Goal: Information Seeking & Learning: Find specific fact

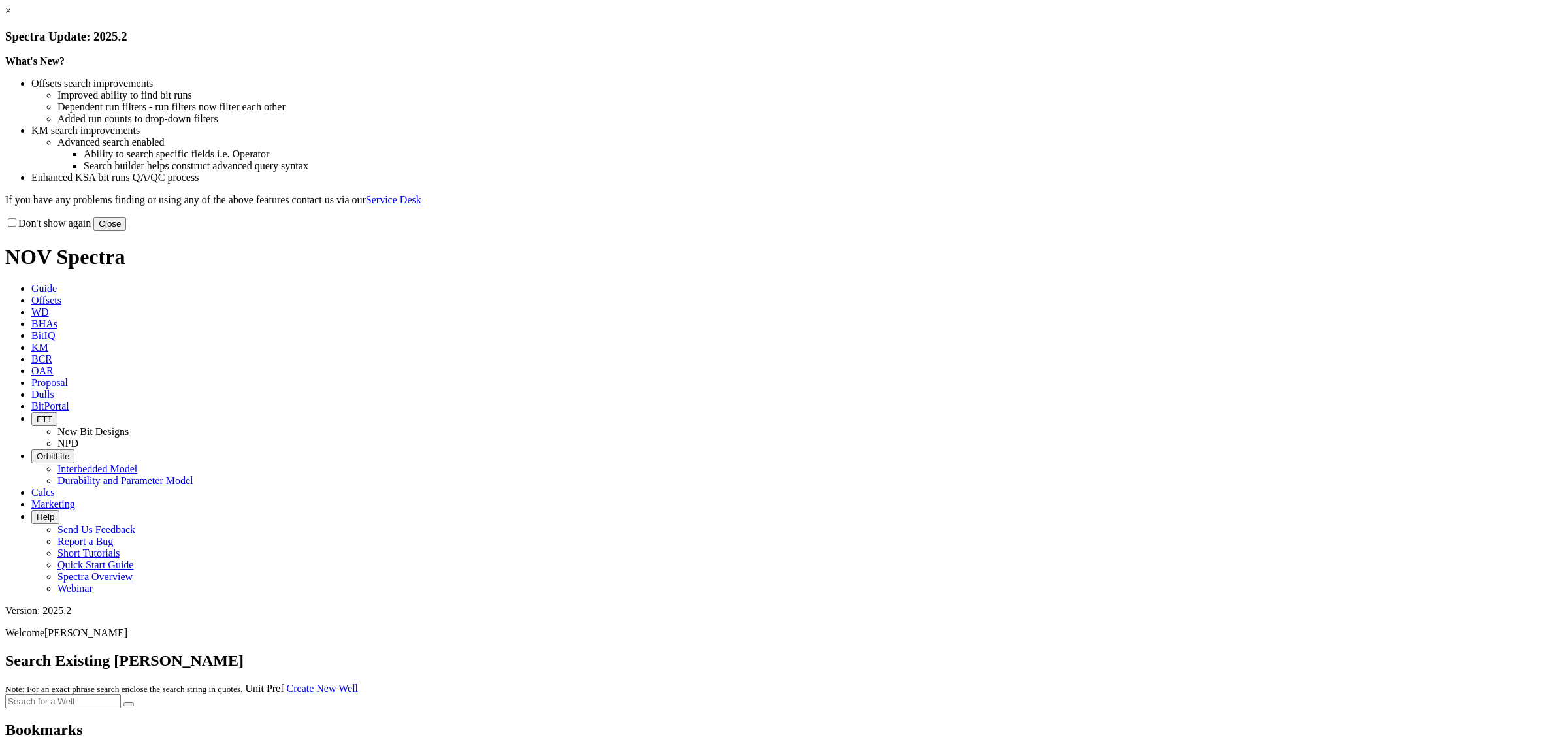
click at [11, 16] on link "×" at bounding box center [8, 11] width 6 height 11
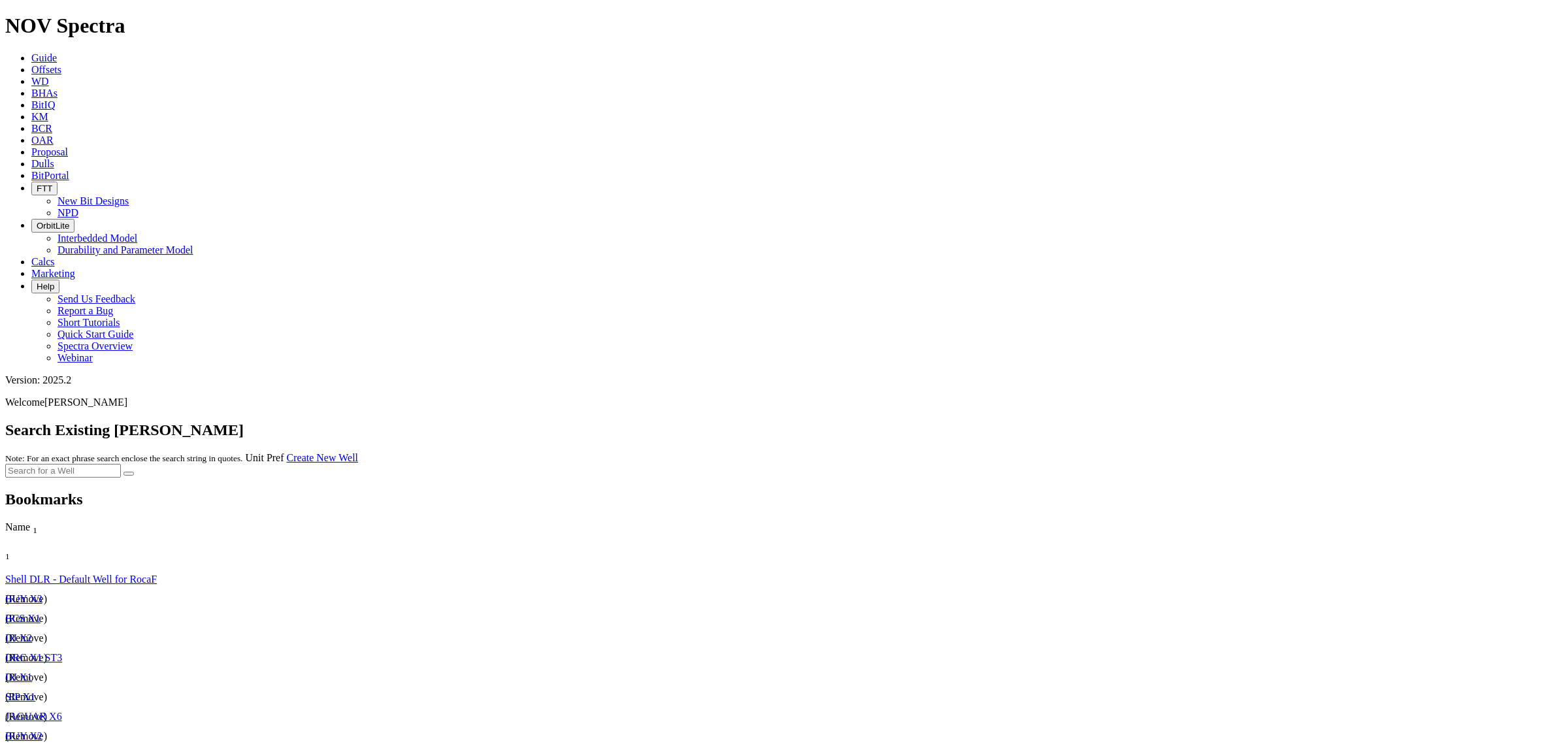
click at [49, 111] on span "KM" at bounding box center [39, 116] width 17 height 11
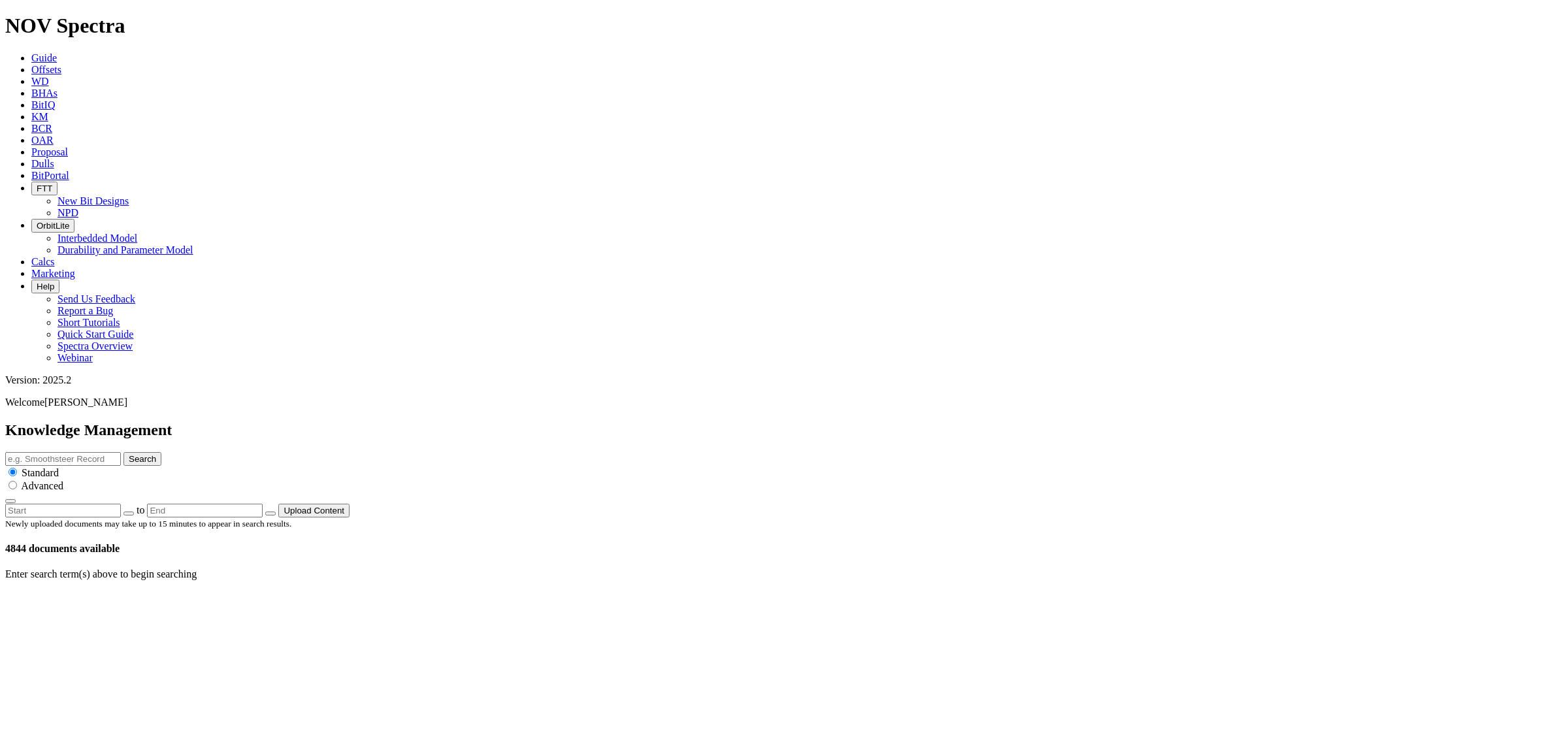
click at [17, 481] on input "radio" at bounding box center [13, 485] width 9 height 9
radio input "true"
radio input "false"
click at [121, 452] on input "text" at bounding box center [63, 458] width 116 height 14
type input "[GEOGRAPHIC_DATA]"
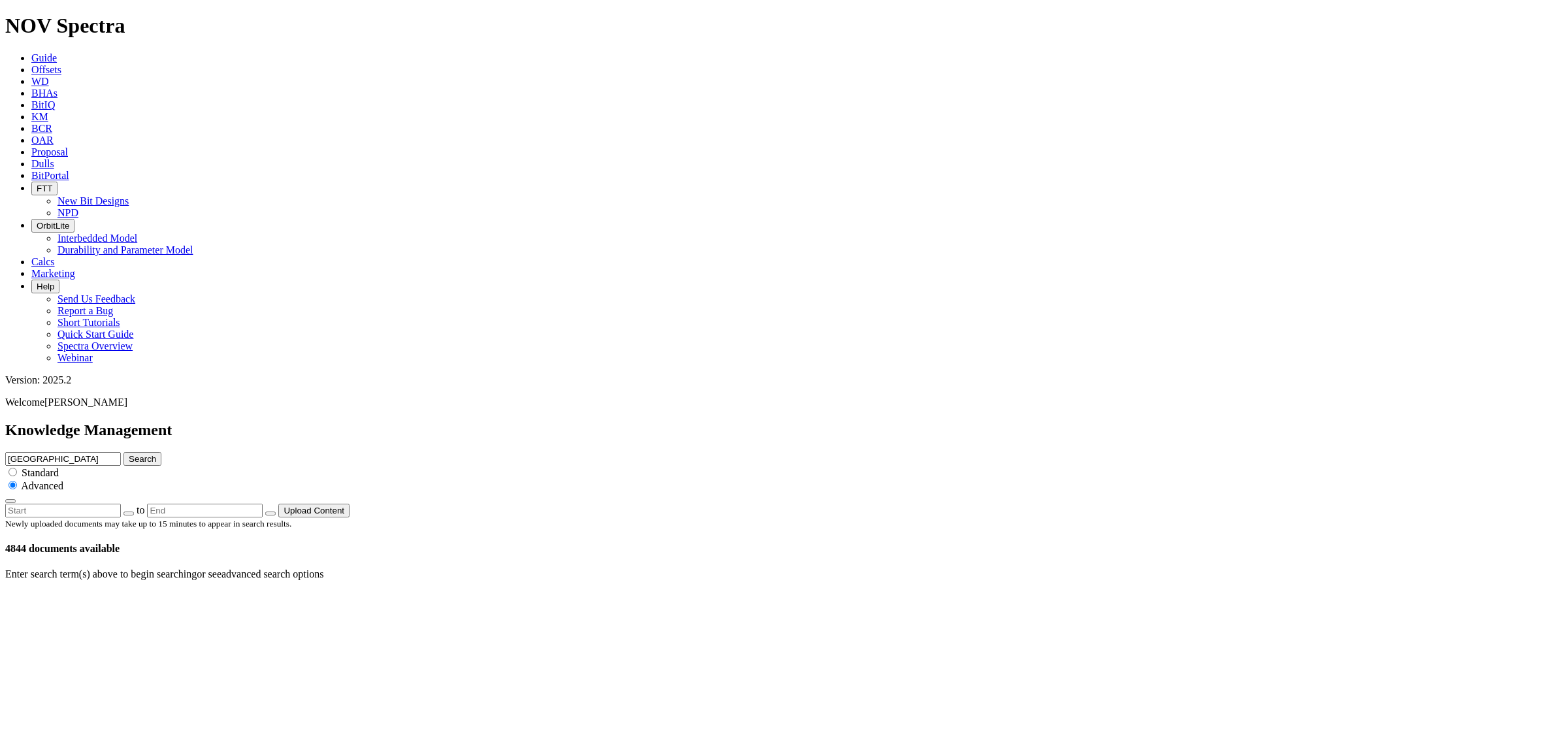
click at [123, 452] on button "Search" at bounding box center [143, 458] width 38 height 14
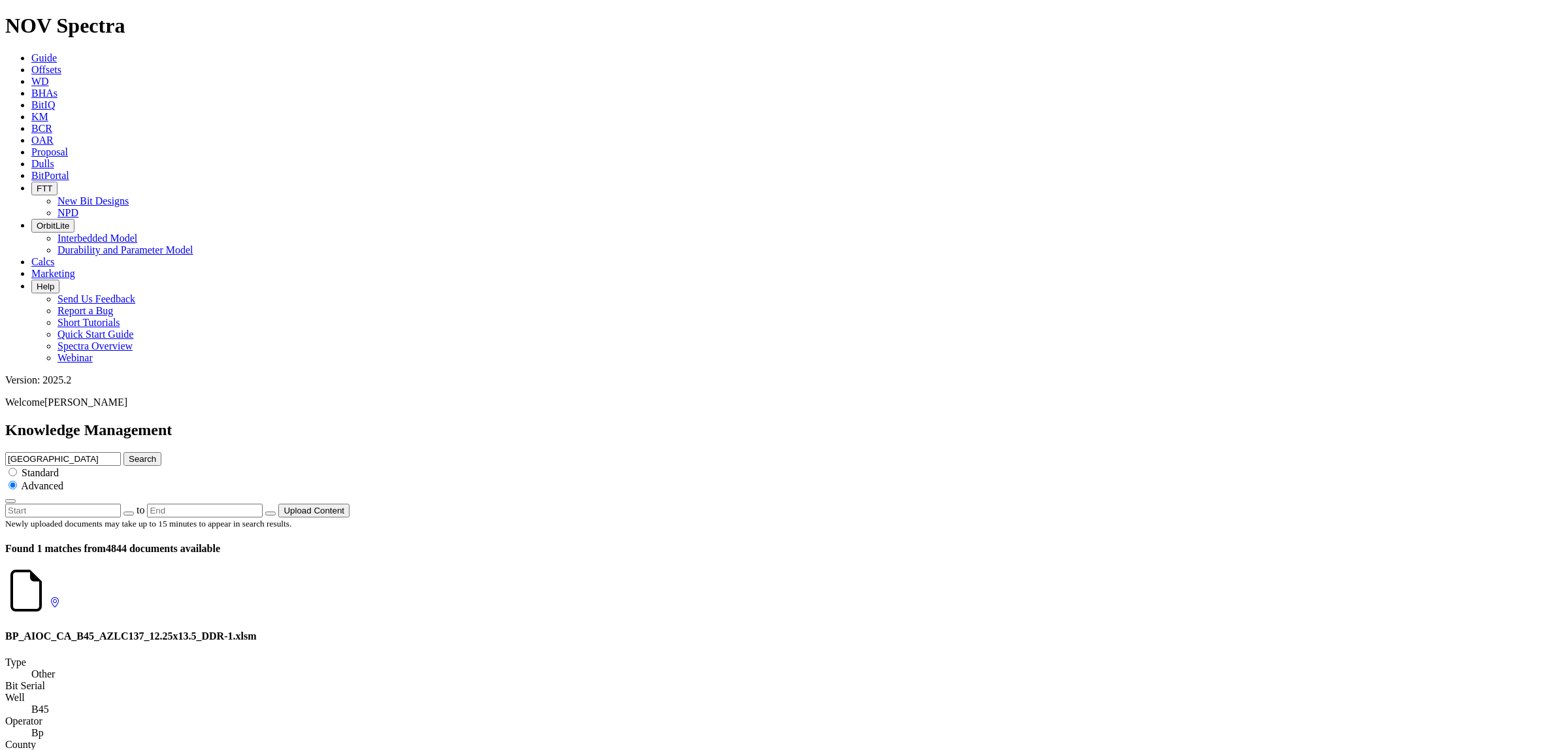
click at [121, 452] on input "[GEOGRAPHIC_DATA]" at bounding box center [63, 458] width 116 height 14
click at [123, 452] on button "Search" at bounding box center [143, 458] width 38 height 14
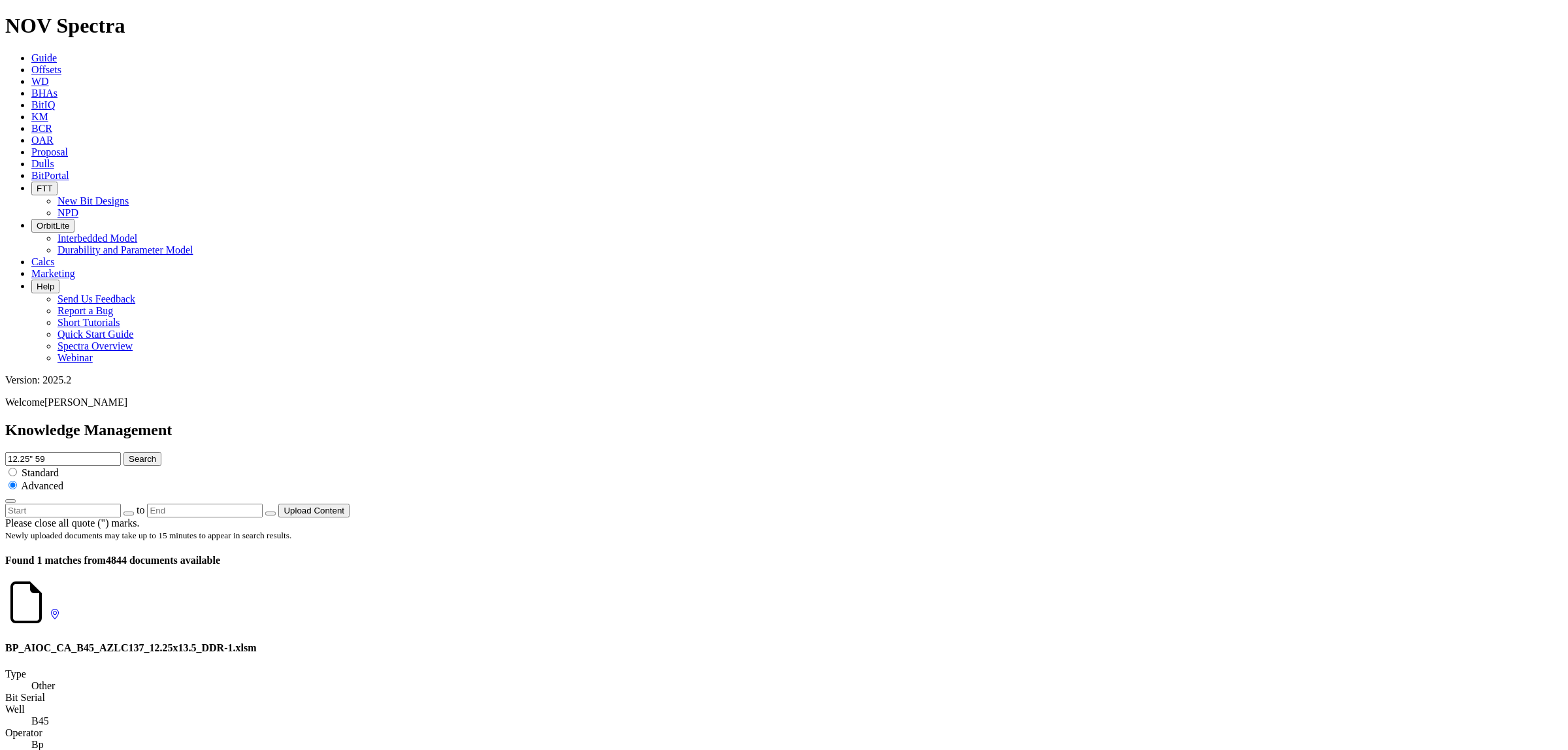
click at [121, 452] on input "12.25" 59" at bounding box center [63, 458] width 116 height 14
type input "12.25 59"
click at [123, 452] on button "Search" at bounding box center [143, 458] width 38 height 14
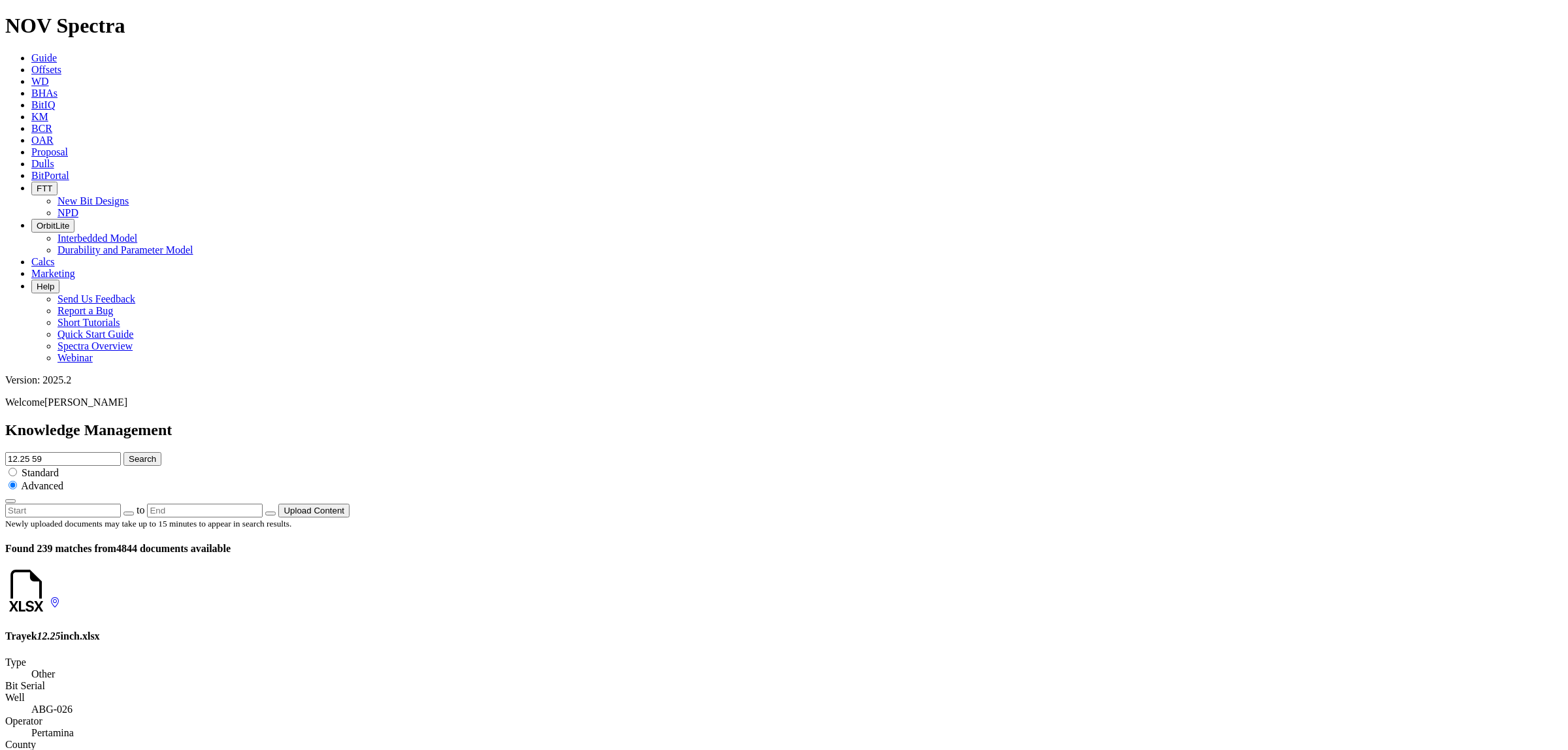
scroll to position [490, 0]
